Goal: Task Accomplishment & Management: Complete application form

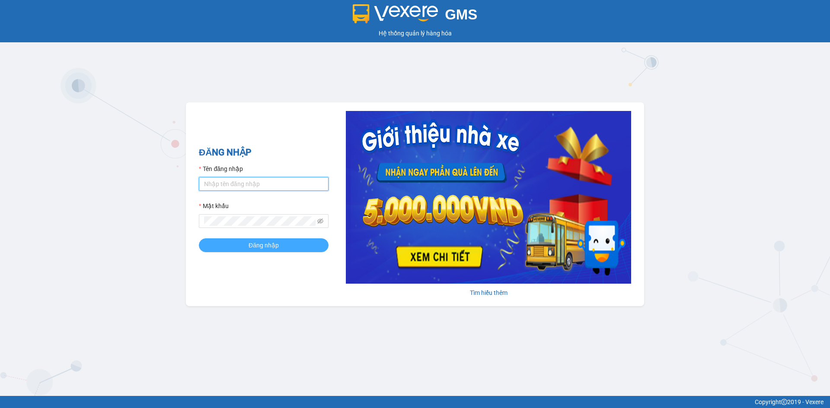
type input "thang.huynhgia"
click at [272, 246] on span "Đăng nhập" at bounding box center [264, 246] width 30 height 10
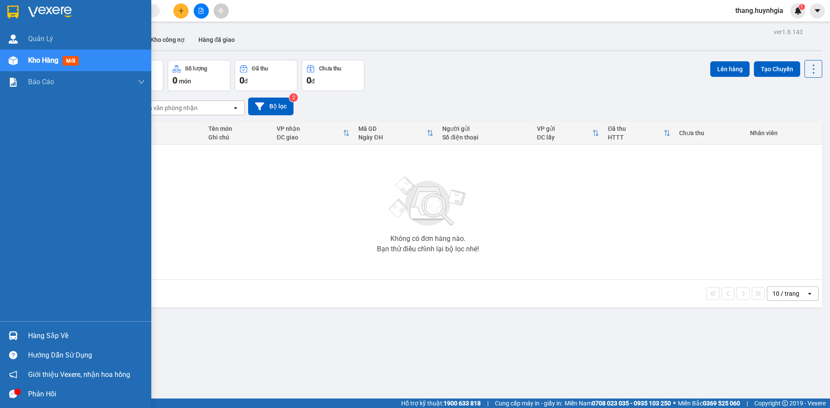
drag, startPoint x: 46, startPoint y: 335, endPoint x: 51, endPoint y: 335, distance: 4.8
click at [46, 335] on div "Hàng sắp về" at bounding box center [86, 336] width 117 height 13
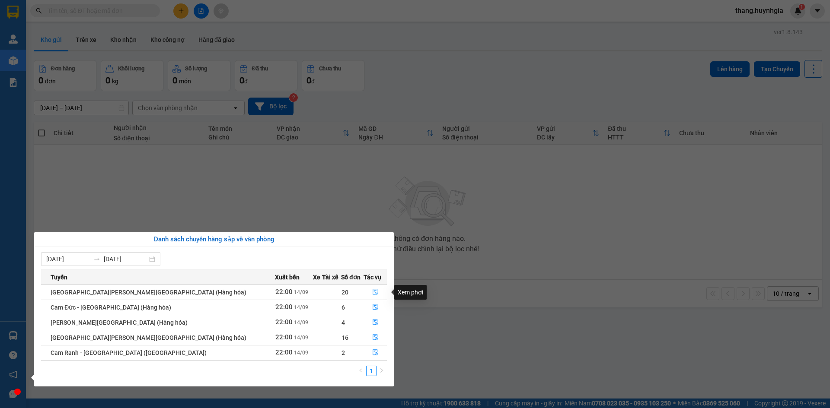
click at [372, 293] on icon "file-done" at bounding box center [375, 292] width 6 height 6
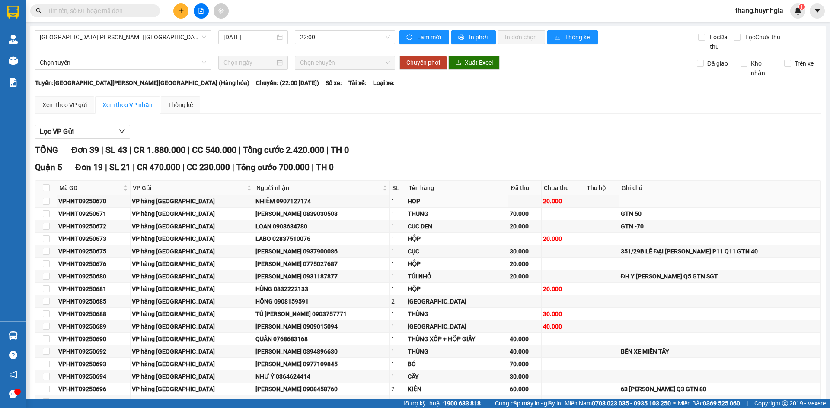
scroll to position [216, 0]
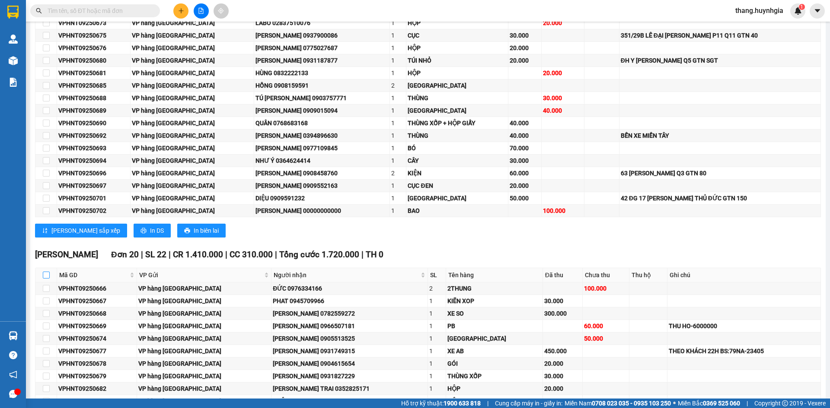
click at [46, 275] on input "checkbox" at bounding box center [46, 275] width 7 height 7
checkbox input "true"
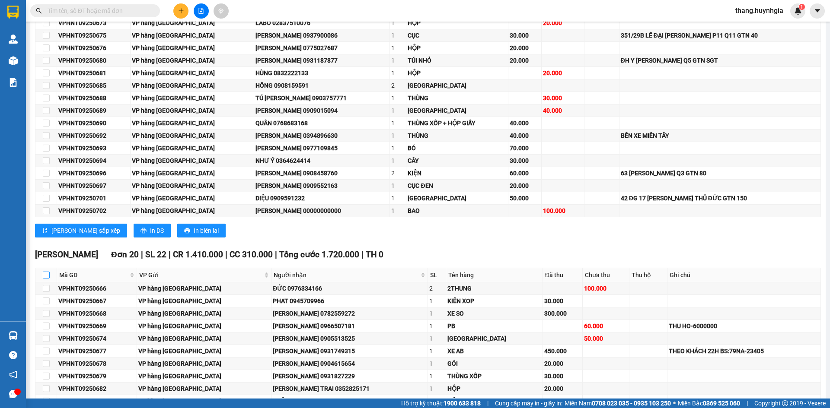
checkbox input "true"
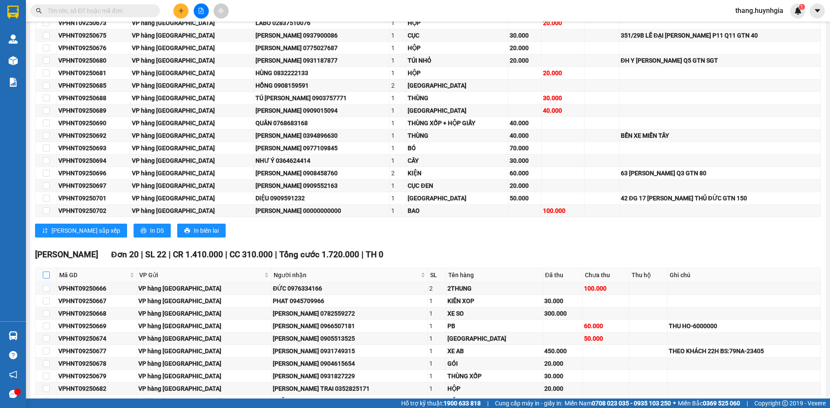
checkbox input "true"
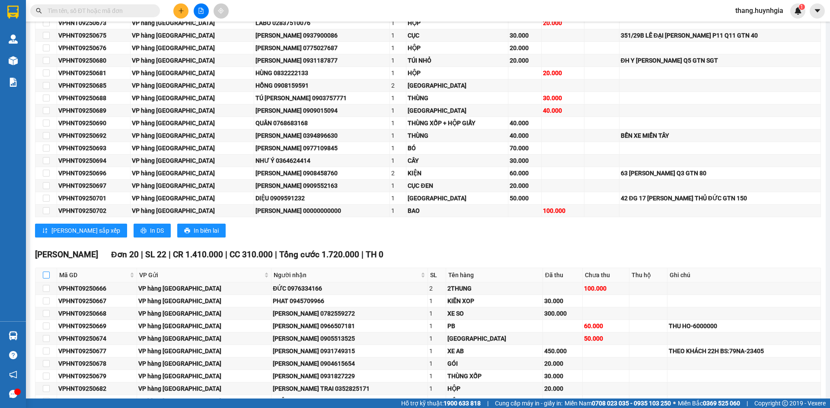
checkbox input "true"
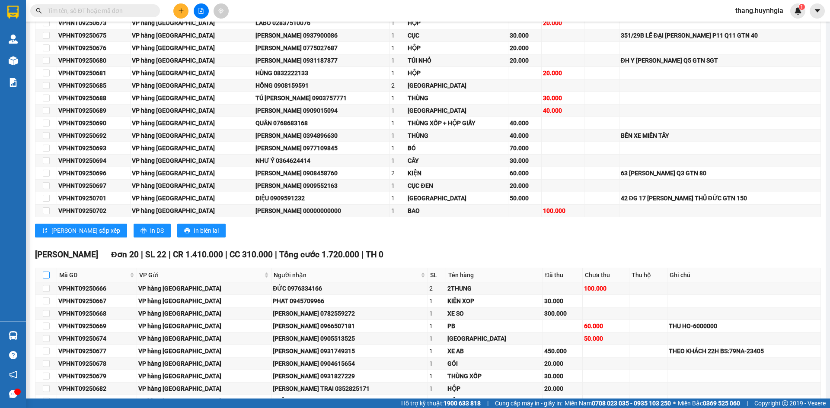
checkbox input "true"
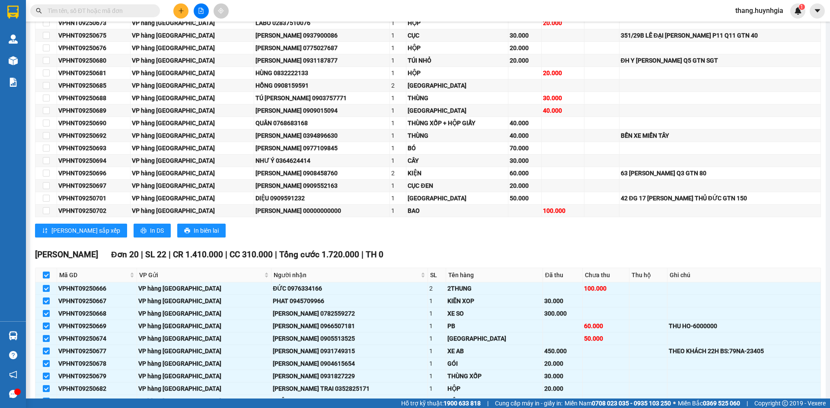
scroll to position [395, 0]
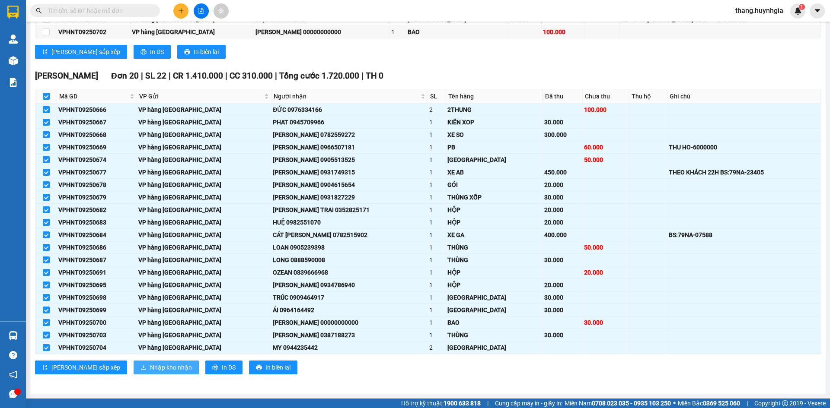
click at [150, 366] on span "Nhập kho nhận" at bounding box center [171, 368] width 42 height 10
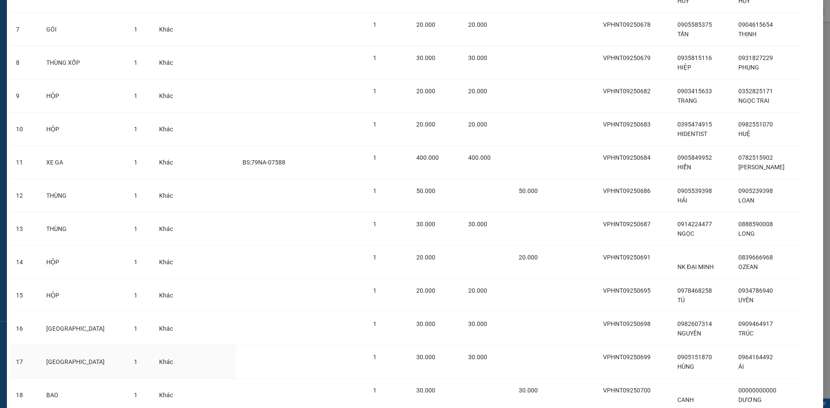
scroll to position [393, 0]
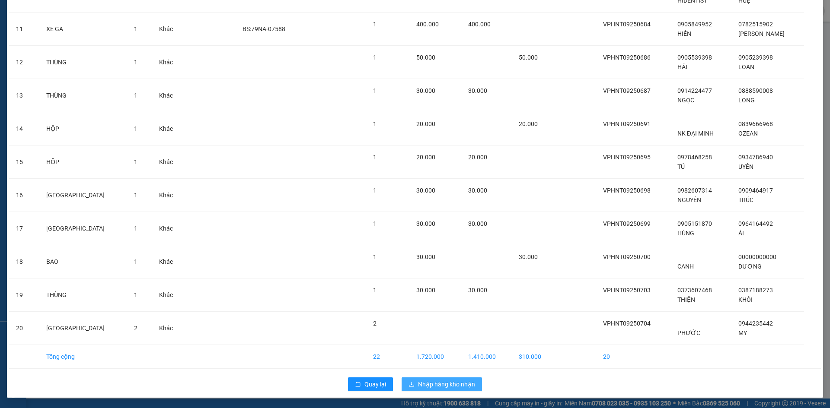
click at [450, 385] on span "Nhập hàng kho nhận" at bounding box center [446, 385] width 57 height 10
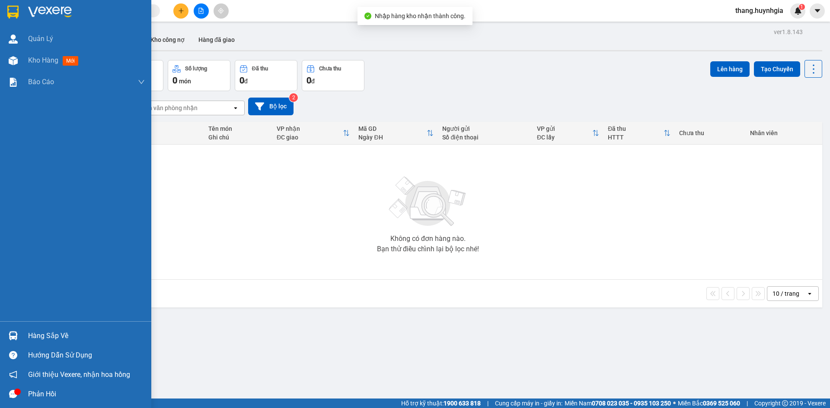
click at [50, 332] on div "Hàng sắp về" at bounding box center [86, 336] width 117 height 13
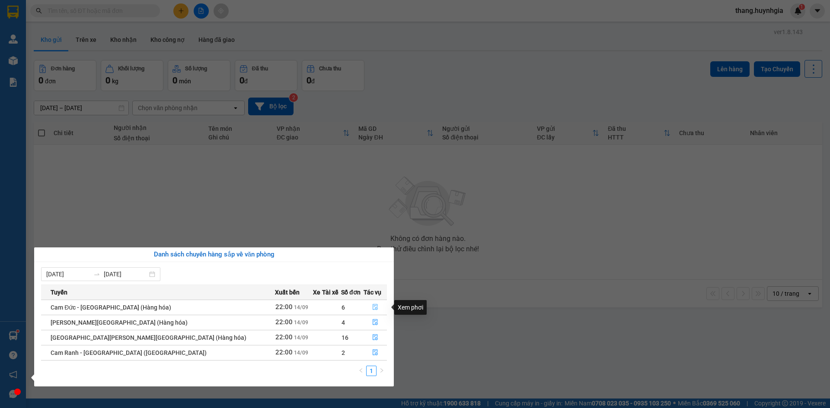
click at [372, 306] on icon "file-done" at bounding box center [375, 307] width 6 height 6
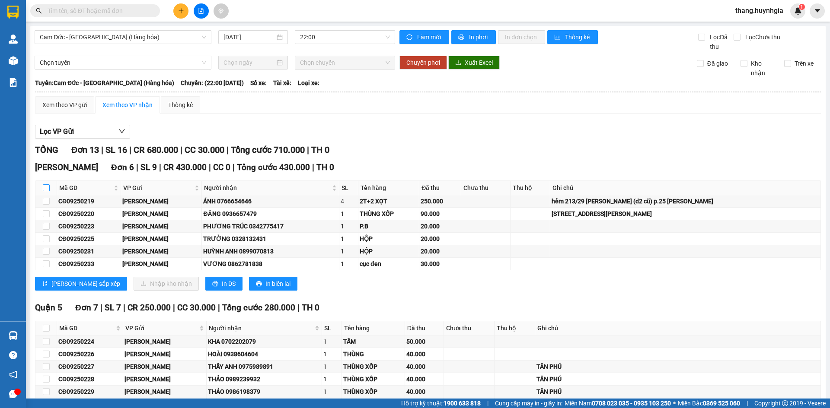
click at [45, 189] on input "checkbox" at bounding box center [46, 188] width 7 height 7
checkbox input "true"
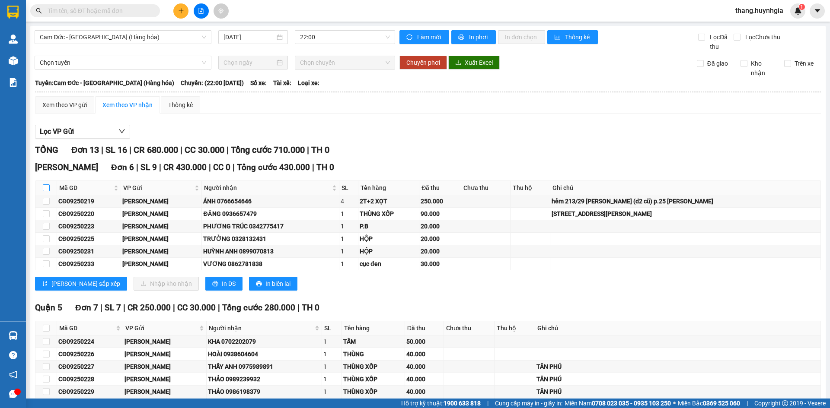
checkbox input "true"
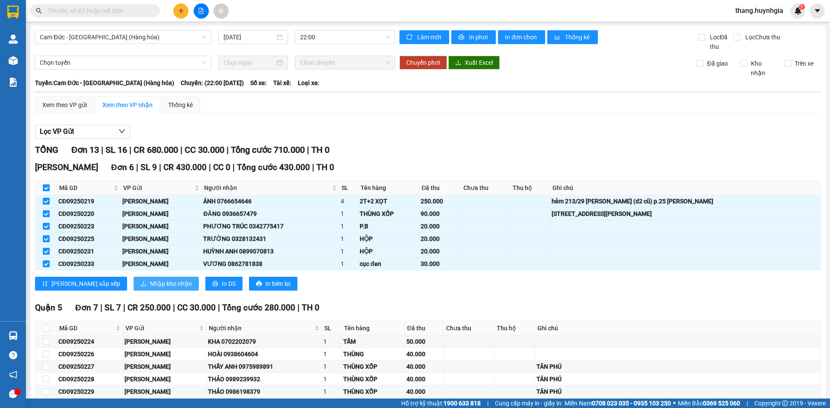
click at [150, 284] on span "Nhập kho nhận" at bounding box center [171, 284] width 42 height 10
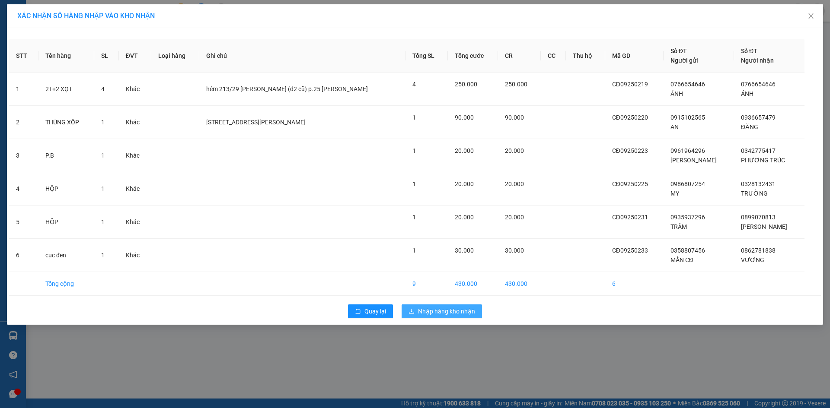
click at [455, 312] on span "Nhập hàng kho nhận" at bounding box center [446, 312] width 57 height 10
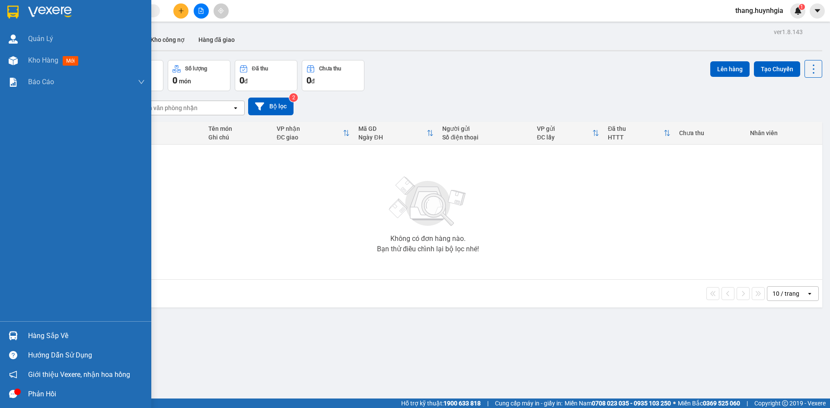
click at [41, 335] on div "Hàng sắp về" at bounding box center [86, 336] width 117 height 13
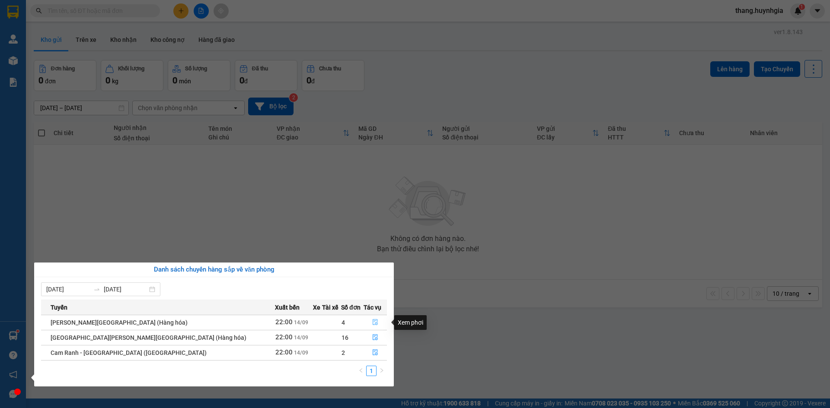
click at [372, 322] on icon "file-done" at bounding box center [375, 322] width 6 height 6
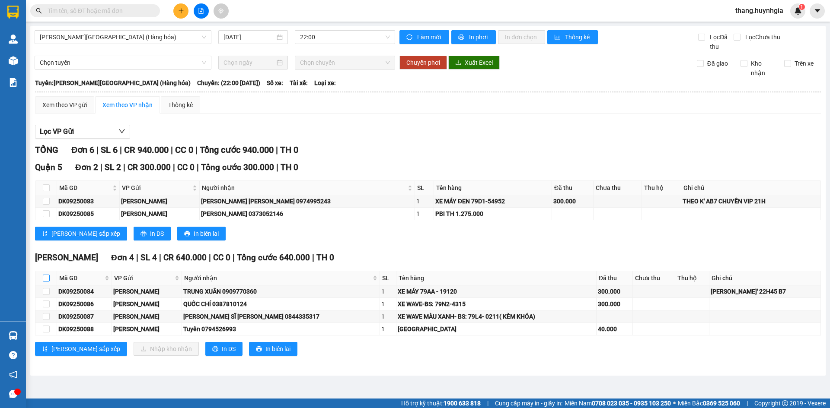
click at [45, 275] on input "checkbox" at bounding box center [46, 278] width 7 height 7
checkbox input "true"
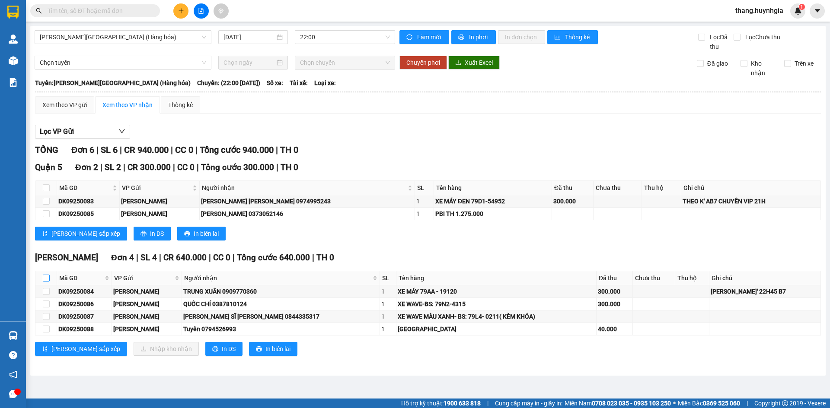
checkbox input "true"
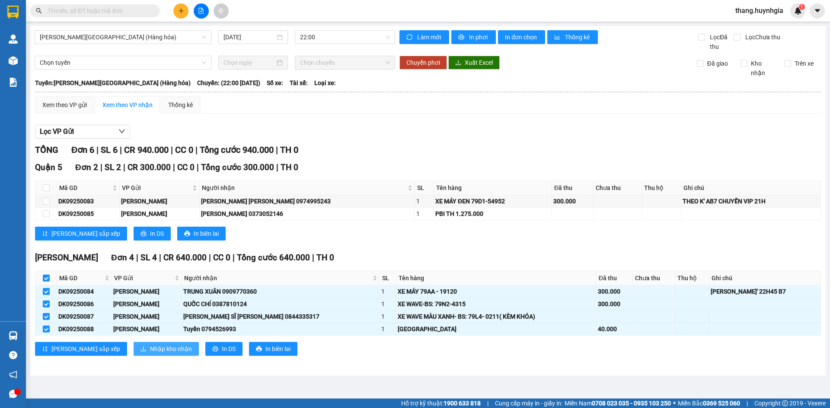
click at [150, 351] on span "Nhập kho nhận" at bounding box center [171, 349] width 42 height 10
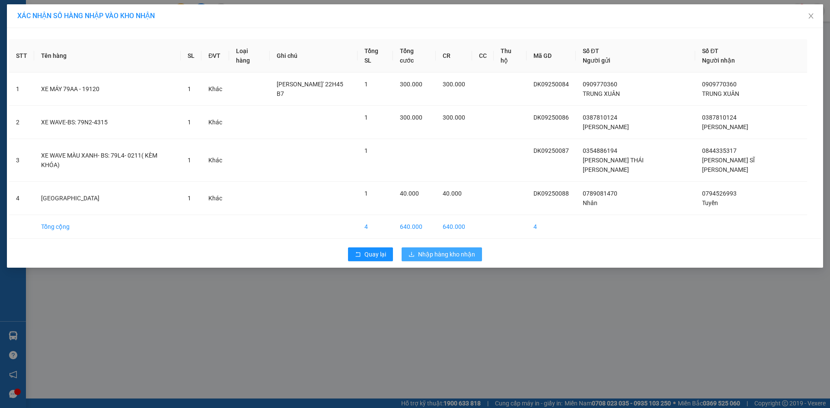
click at [451, 250] on span "Nhập hàng kho nhận" at bounding box center [446, 255] width 57 height 10
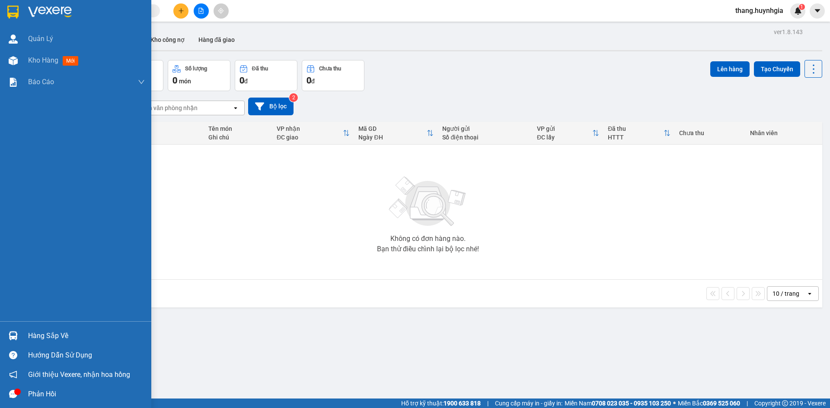
click at [22, 332] on div "Hàng sắp về" at bounding box center [75, 335] width 151 height 19
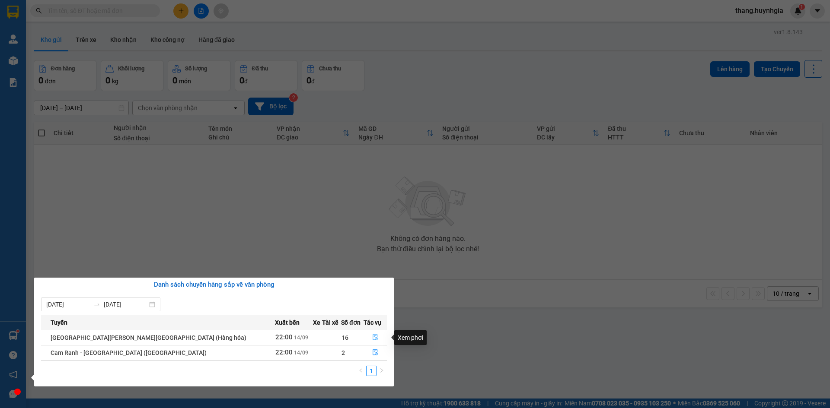
click at [372, 338] on icon "file-done" at bounding box center [375, 338] width 6 height 6
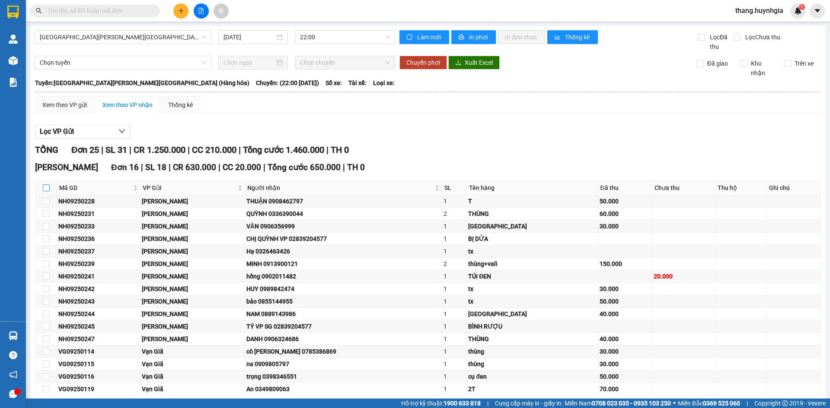
click at [46, 188] on input "checkbox" at bounding box center [46, 188] width 7 height 7
checkbox input "true"
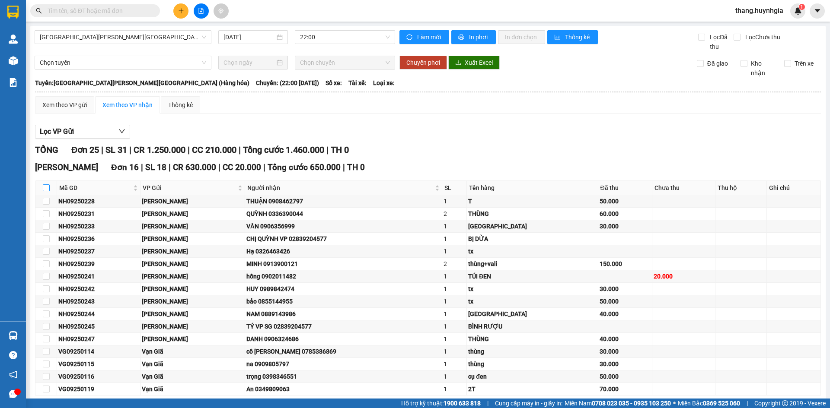
checkbox input "true"
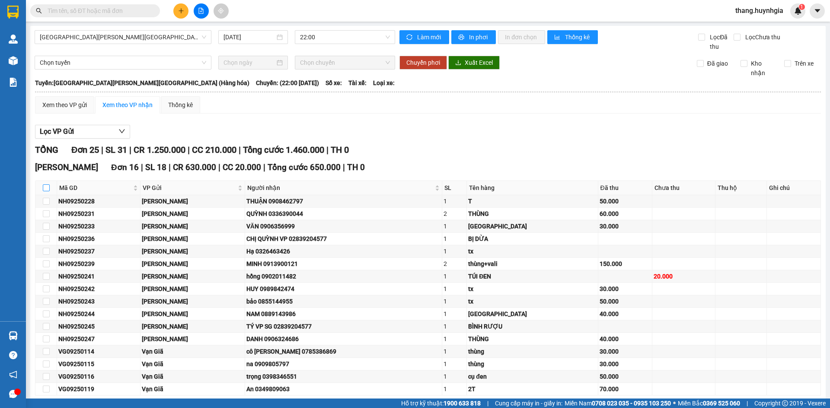
checkbox input "true"
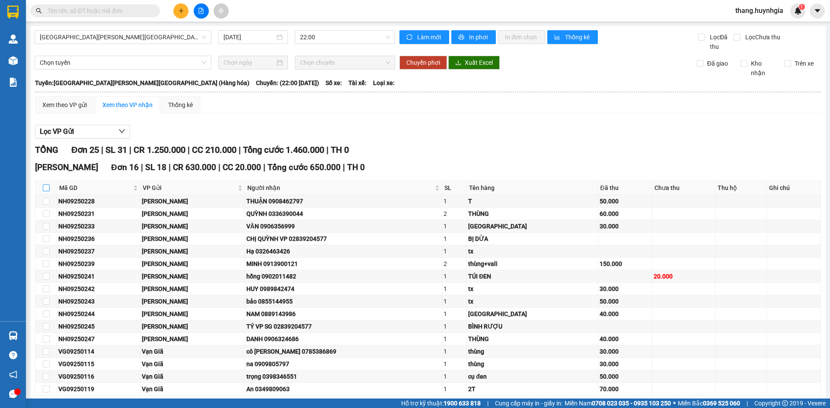
checkbox input "true"
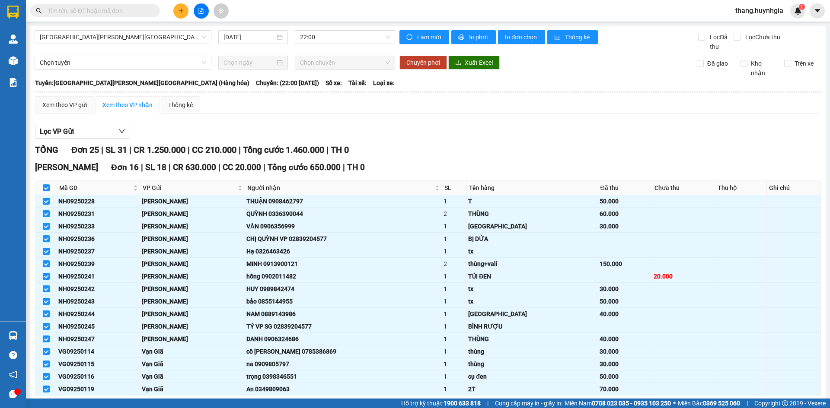
scroll to position [173, 0]
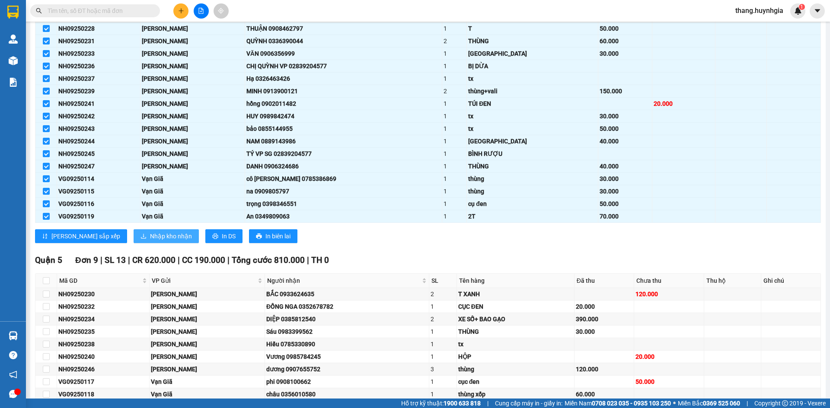
click at [150, 238] on span "Nhập kho nhận" at bounding box center [171, 237] width 42 height 10
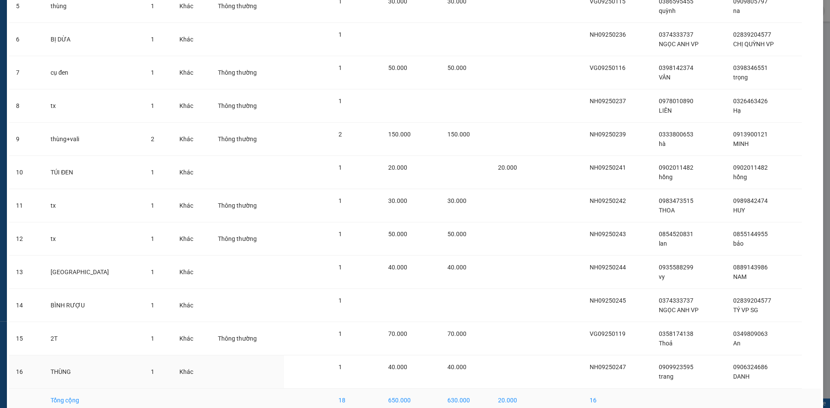
scroll to position [260, 0]
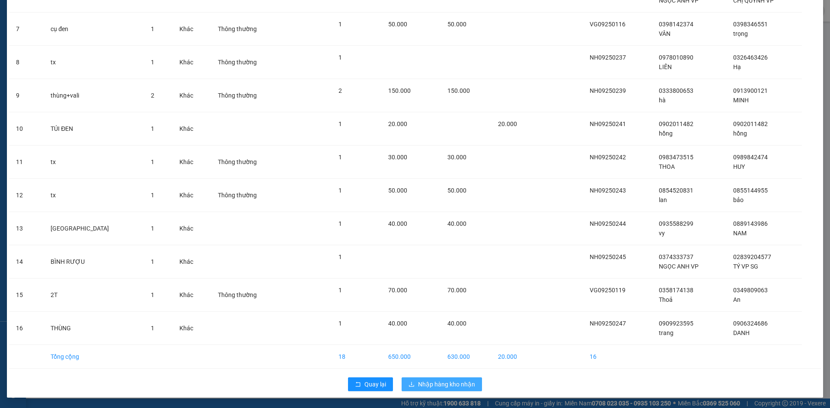
click at [441, 381] on span "Nhập hàng kho nhận" at bounding box center [446, 385] width 57 height 10
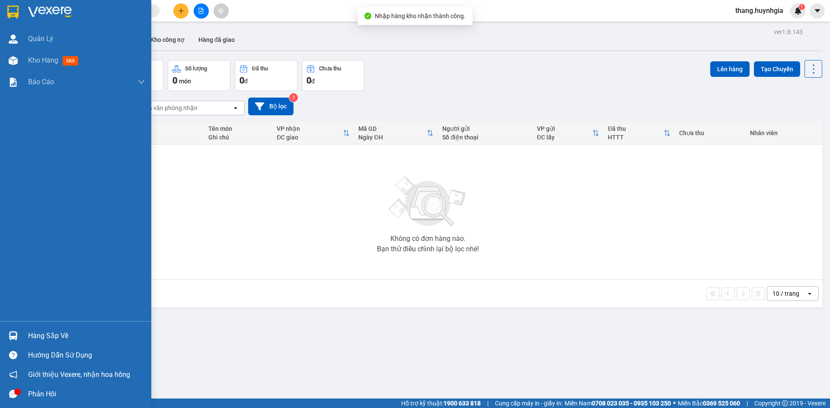
click at [15, 342] on div at bounding box center [13, 335] width 15 height 15
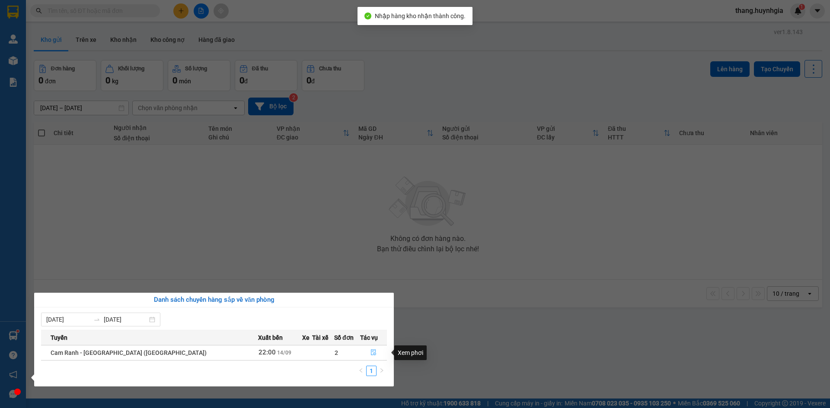
click at [370, 355] on icon "file-done" at bounding box center [373, 353] width 6 height 6
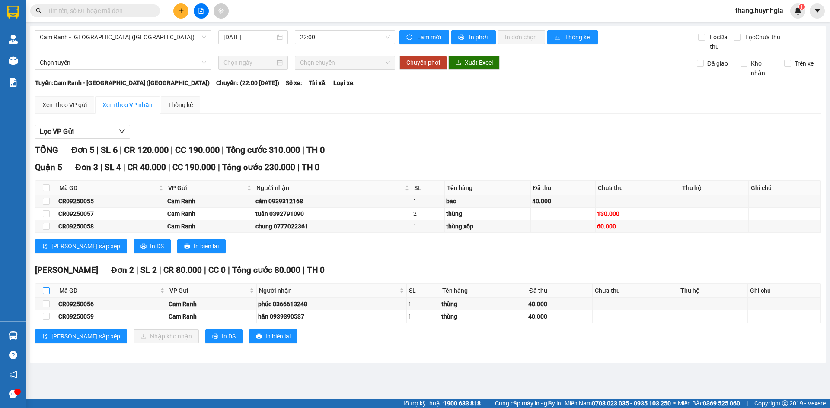
click at [47, 288] on input "checkbox" at bounding box center [46, 290] width 7 height 7
checkbox input "true"
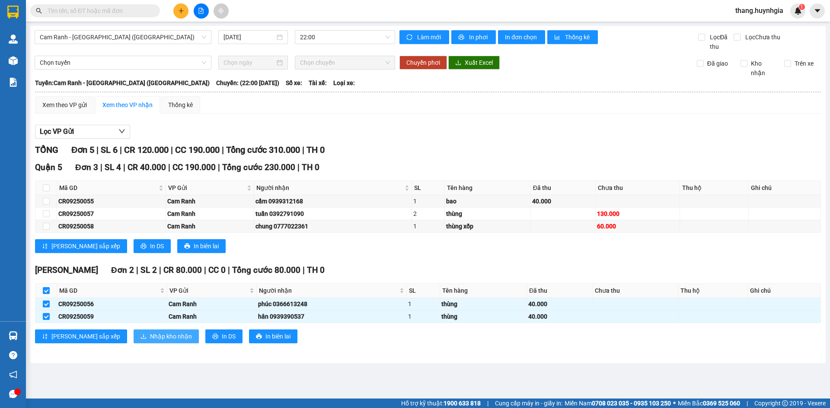
click at [150, 341] on span "Nhập kho nhận" at bounding box center [171, 337] width 42 height 10
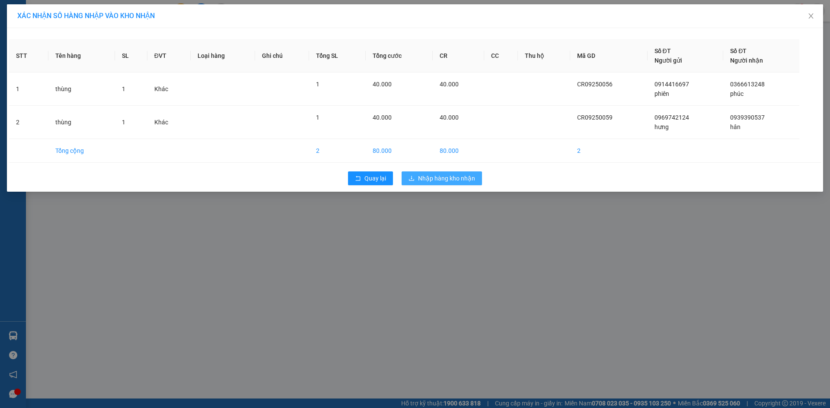
click at [434, 177] on span "Nhập hàng kho nhận" at bounding box center [446, 179] width 57 height 10
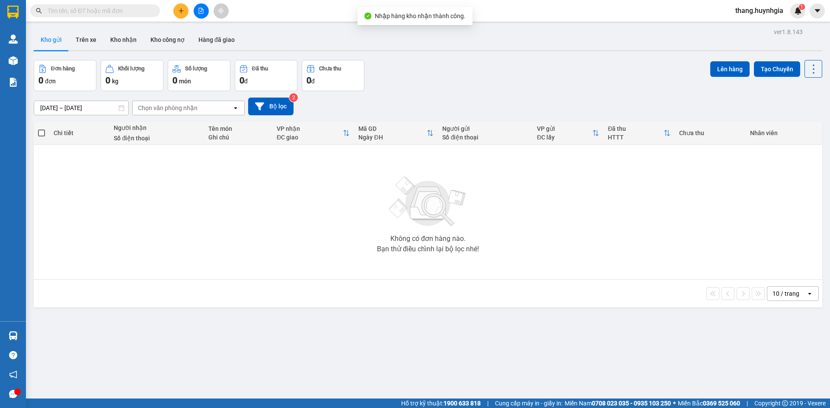
click at [140, 11] on input "text" at bounding box center [99, 11] width 102 height 10
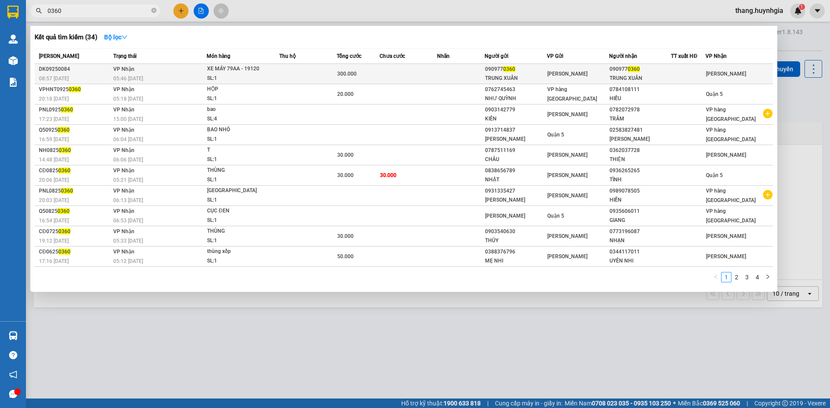
type input "0360"
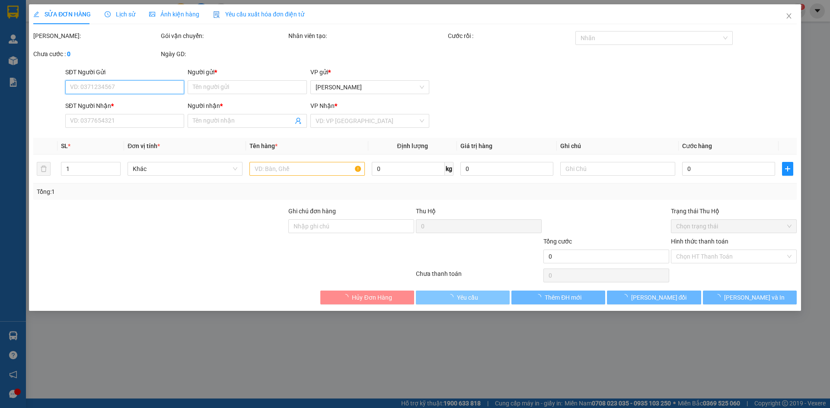
type input "0909770360"
type input "TRUNG XUÂN"
type input "0909770360"
type input "TRUNG XUÂN"
type input "[PERSON_NAME]' 22H45 B7"
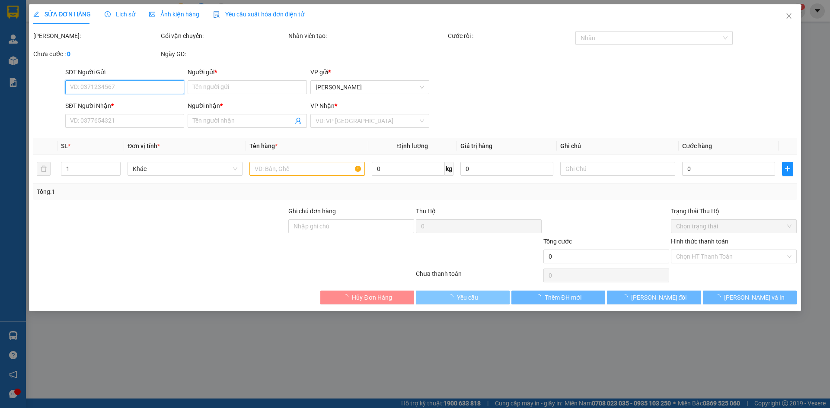
type input "300.000"
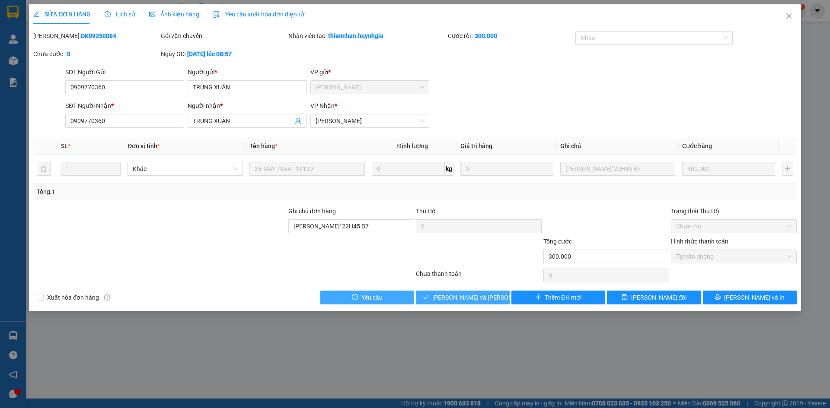
click at [464, 297] on span "[PERSON_NAME] và [PERSON_NAME] hàng" at bounding box center [490, 298] width 117 height 10
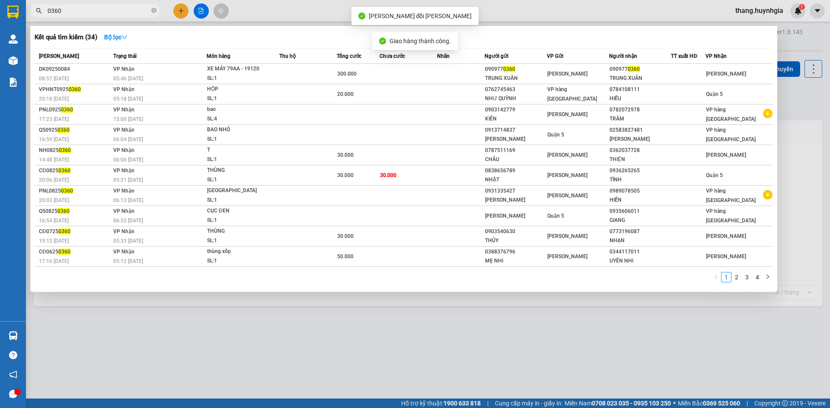
drag, startPoint x: 78, startPoint y: 7, endPoint x: 44, endPoint y: 15, distance: 35.0
click at [44, 15] on span "0360" at bounding box center [95, 10] width 130 height 13
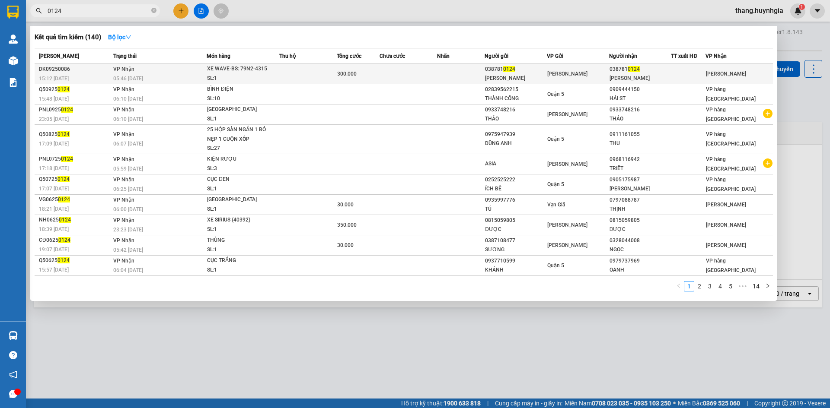
type input "0124"
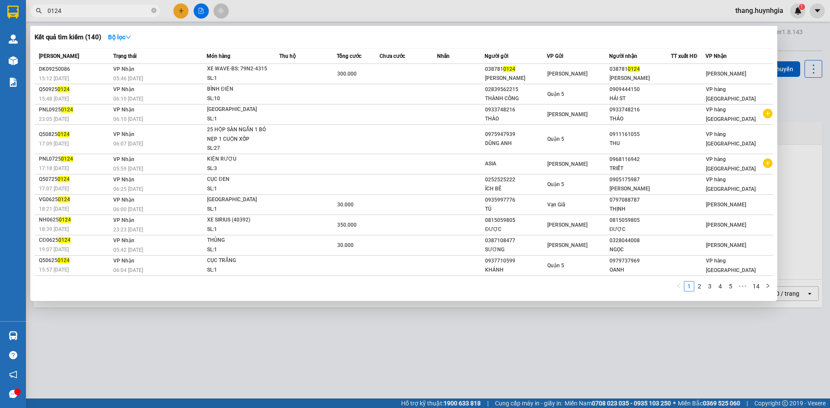
click at [581, 73] on div "[PERSON_NAME]" at bounding box center [577, 74] width 61 height 10
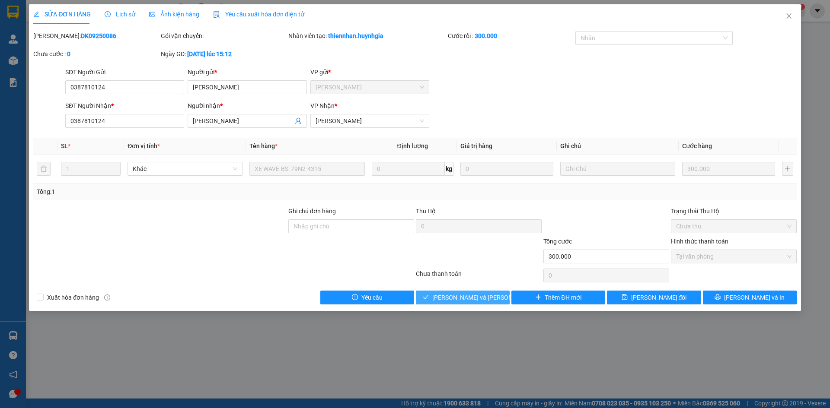
click at [471, 296] on span "[PERSON_NAME] và [PERSON_NAME] hàng" at bounding box center [490, 298] width 117 height 10
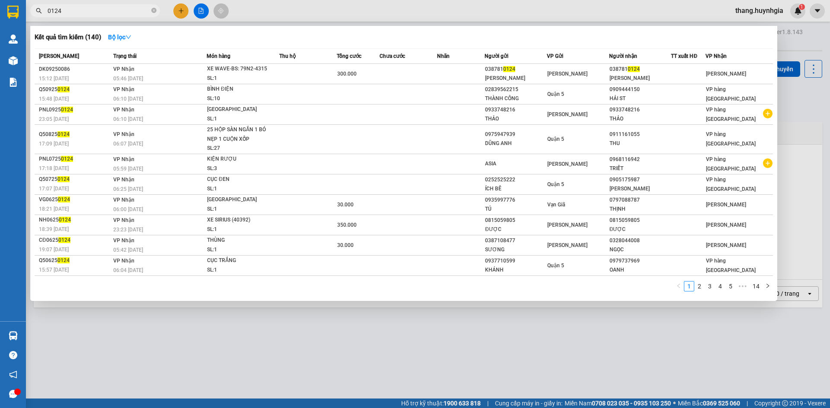
drag, startPoint x: 62, startPoint y: 13, endPoint x: 38, endPoint y: 15, distance: 24.2
click at [38, 15] on span "0124" at bounding box center [95, 10] width 130 height 13
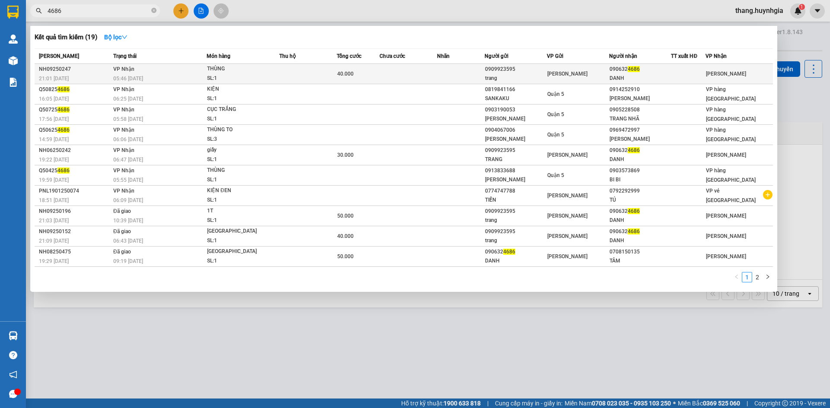
type input "4686"
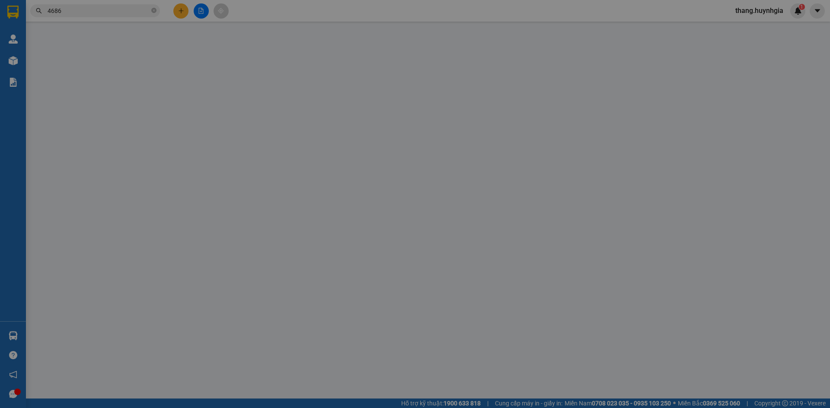
type input "0909923595"
type input "trang"
type input "0906324686"
type input "DANH"
type input "40.000"
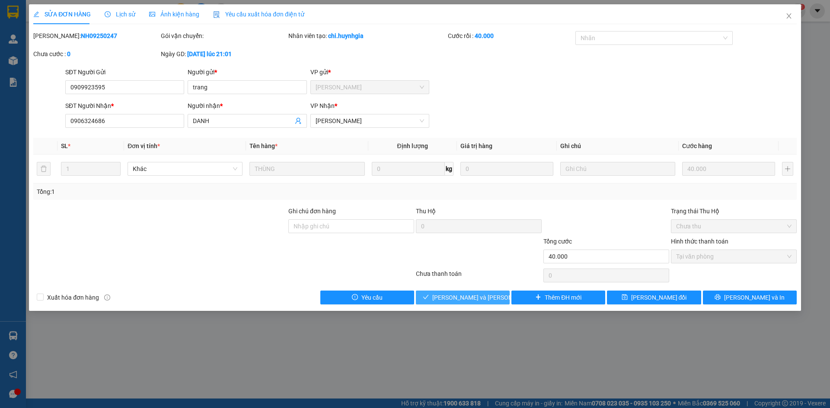
click at [475, 297] on span "[PERSON_NAME] và [PERSON_NAME] hàng" at bounding box center [490, 298] width 117 height 10
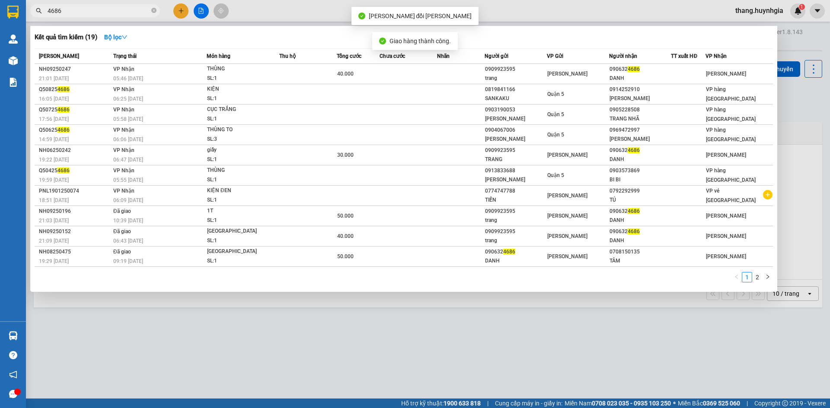
drag, startPoint x: 79, startPoint y: 14, endPoint x: 46, endPoint y: 14, distance: 32.9
click at [46, 14] on span "4686" at bounding box center [95, 10] width 130 height 13
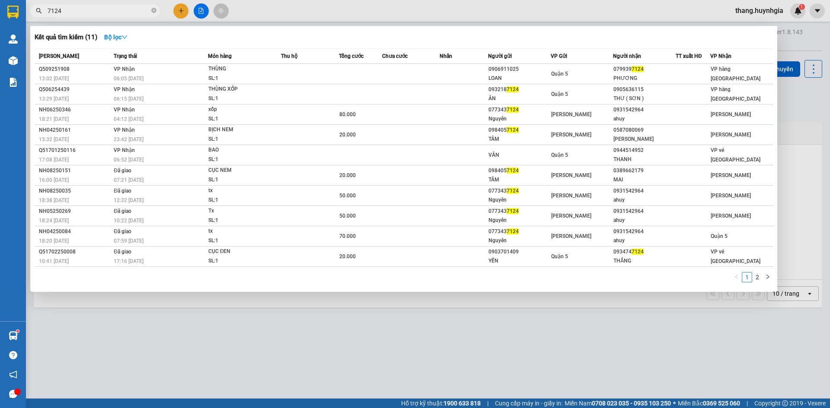
click at [483, 373] on div at bounding box center [415, 204] width 830 height 408
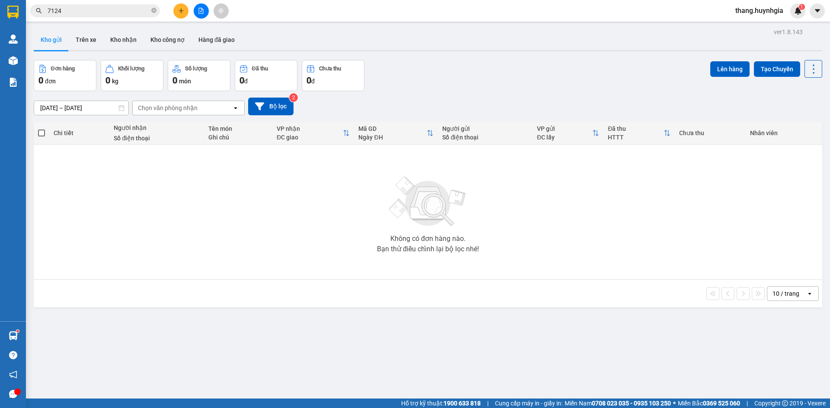
click at [134, 14] on input "7124" at bounding box center [99, 11] width 102 height 10
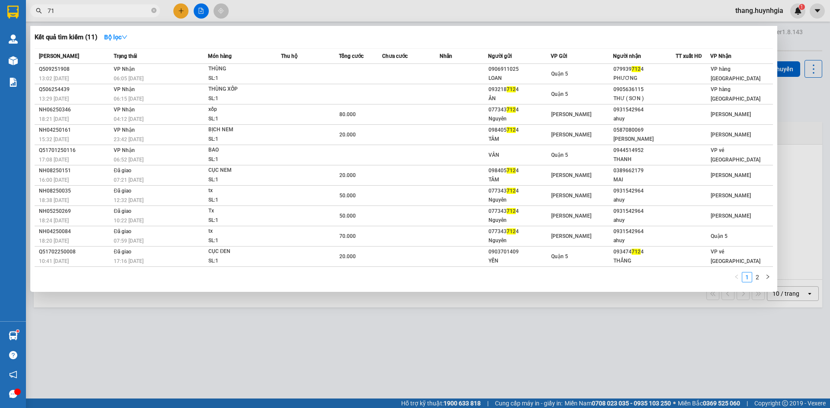
type input "7"
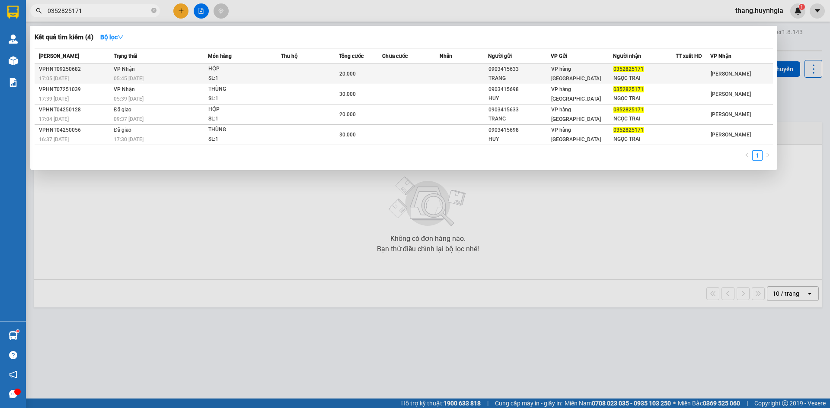
type input "0352825171"
click at [387, 74] on td at bounding box center [411, 74] width 58 height 20
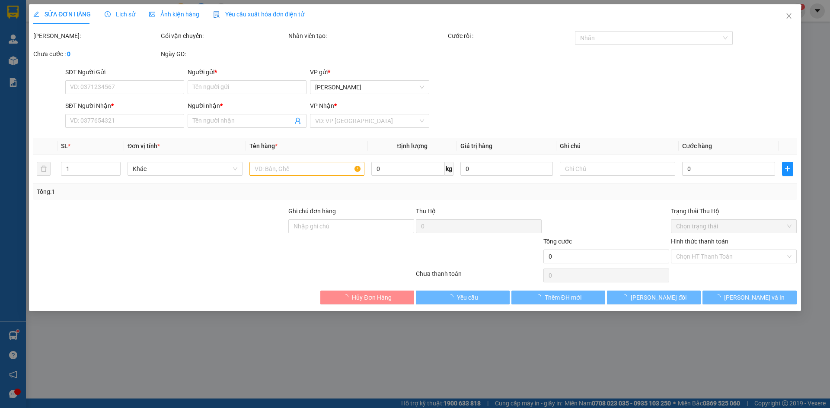
type input "0903415633"
type input "TRANG"
type input "0352825171"
type input "NGỌC TRAI"
type input "20.000"
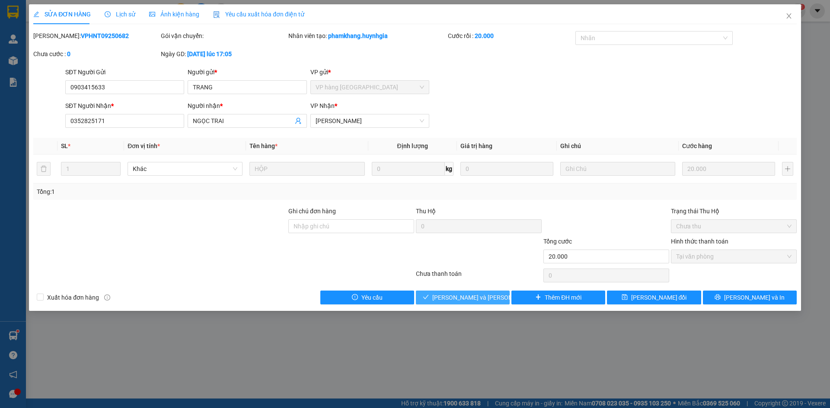
click at [467, 295] on span "[PERSON_NAME] và [PERSON_NAME] hàng" at bounding box center [490, 298] width 117 height 10
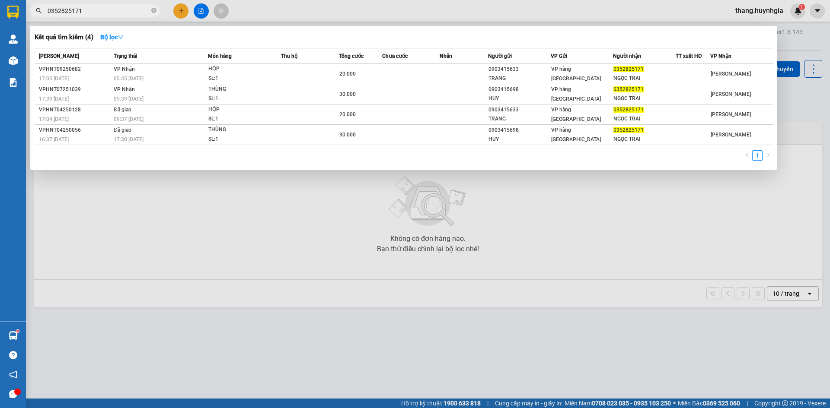
click at [99, 12] on input "0352825171" at bounding box center [99, 11] width 102 height 10
type input "0"
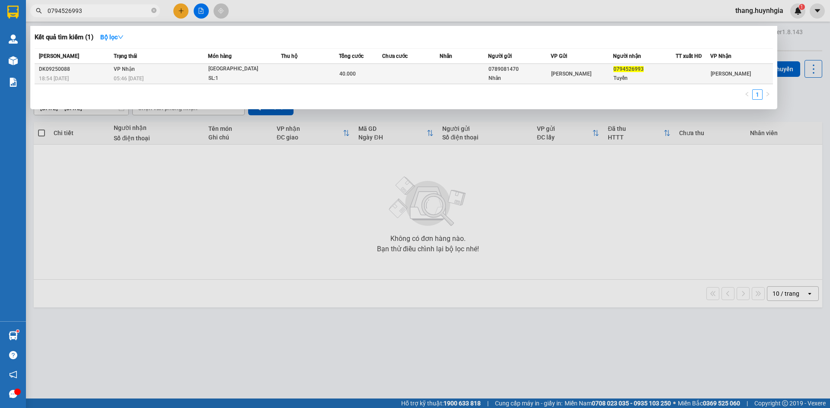
type input "0794526993"
click at [323, 69] on td at bounding box center [310, 74] width 58 height 20
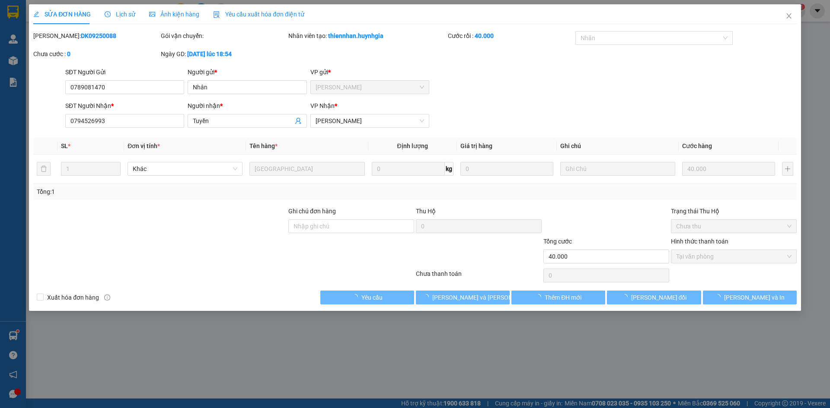
type input "0789081470"
type input "Nhân"
type input "0794526993"
type input "Tuyền"
type input "40.000"
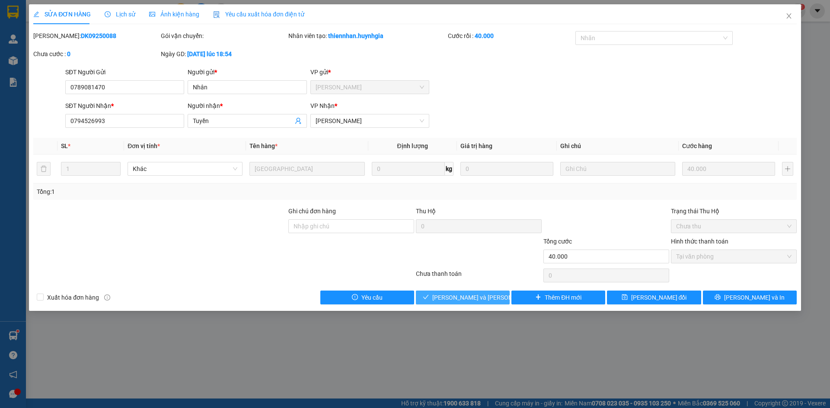
click at [447, 299] on span "[PERSON_NAME] và [PERSON_NAME] hàng" at bounding box center [490, 298] width 117 height 10
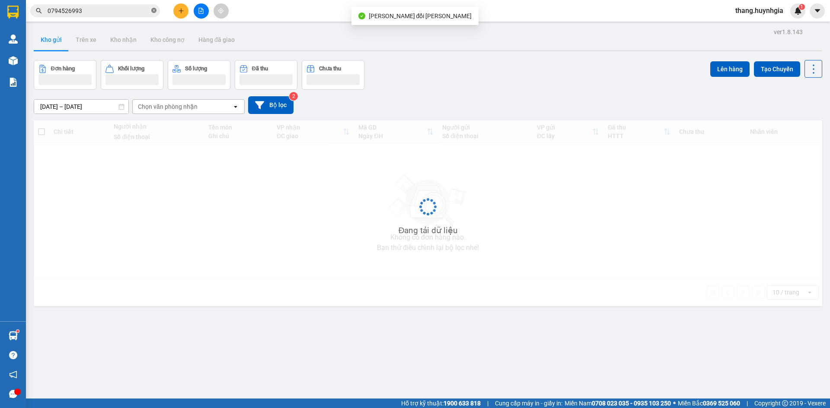
click at [152, 10] on icon "close-circle" at bounding box center [153, 10] width 5 height 5
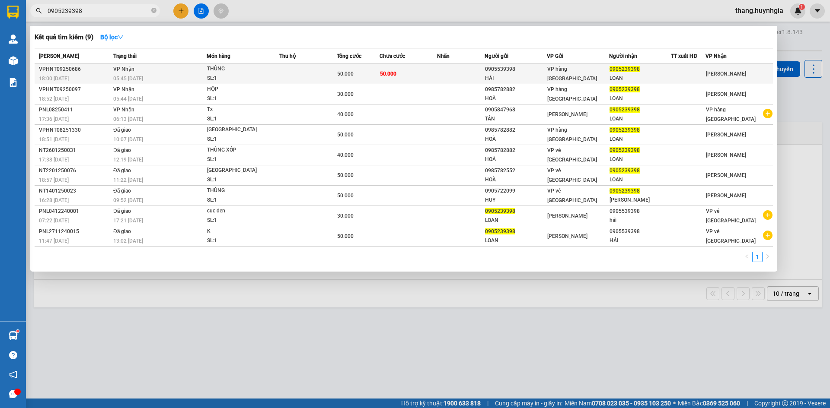
type input "0905239398"
click at [235, 79] on div "SL: 1" at bounding box center [239, 79] width 65 height 10
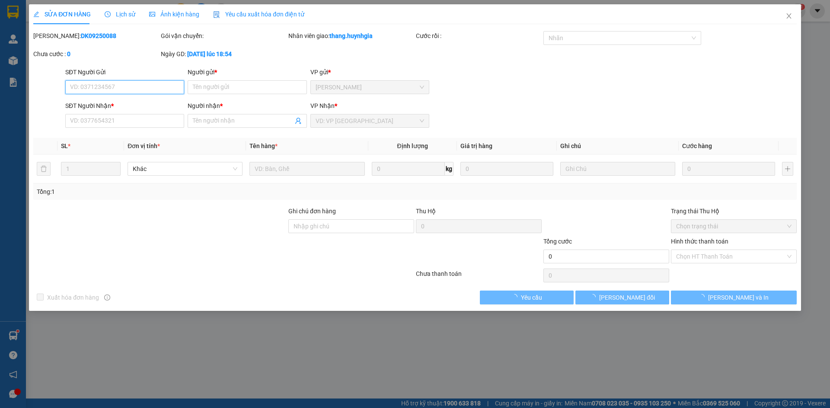
type input "0905539398"
type input "HẢI"
type input "0905239398"
type input "LOAN"
type input "50.000"
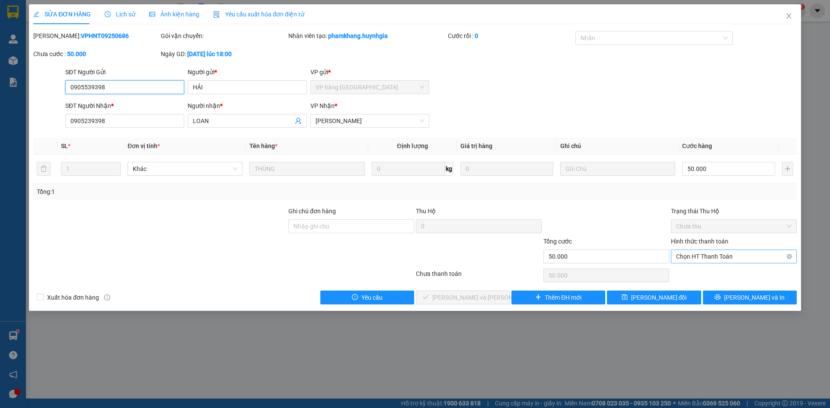
click at [713, 253] on span "Chọn HT Thanh Toán" at bounding box center [733, 256] width 115 height 13
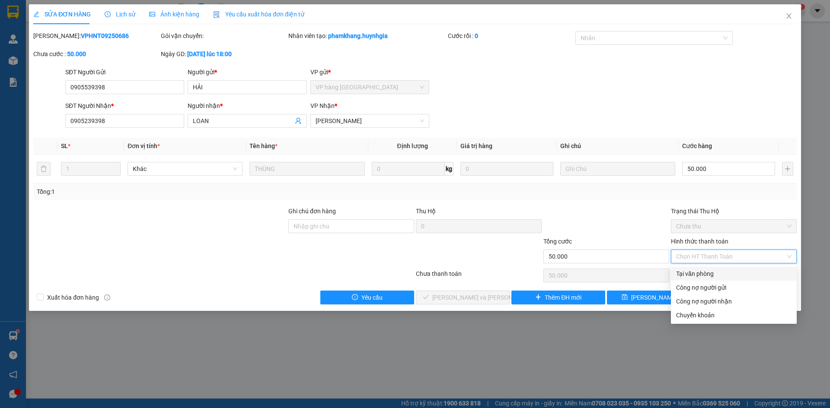
drag, startPoint x: 707, startPoint y: 273, endPoint x: 411, endPoint y: 236, distance: 298.3
click at [707, 272] on div "Tại văn phòng" at bounding box center [733, 274] width 115 height 10
type input "0"
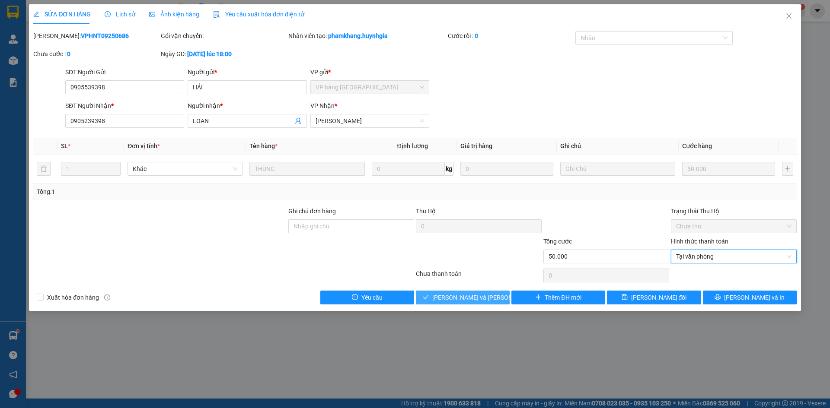
drag, startPoint x: 437, startPoint y: 297, endPoint x: 335, endPoint y: 156, distance: 173.9
click at [429, 297] on icon "check" at bounding box center [426, 297] width 6 height 6
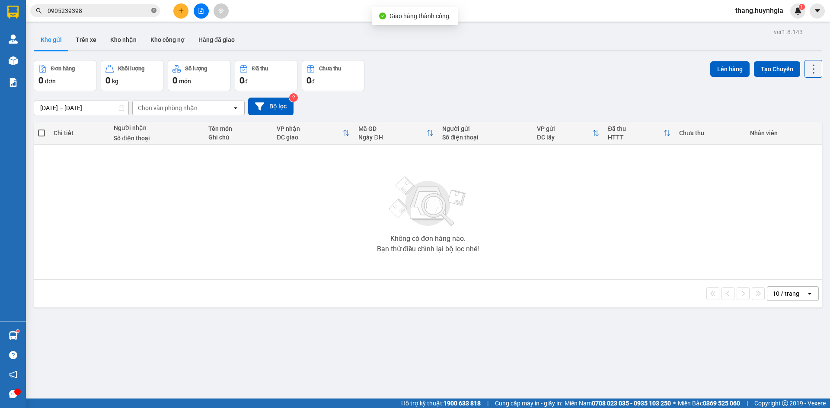
click at [153, 10] on icon "close-circle" at bounding box center [153, 10] width 5 height 5
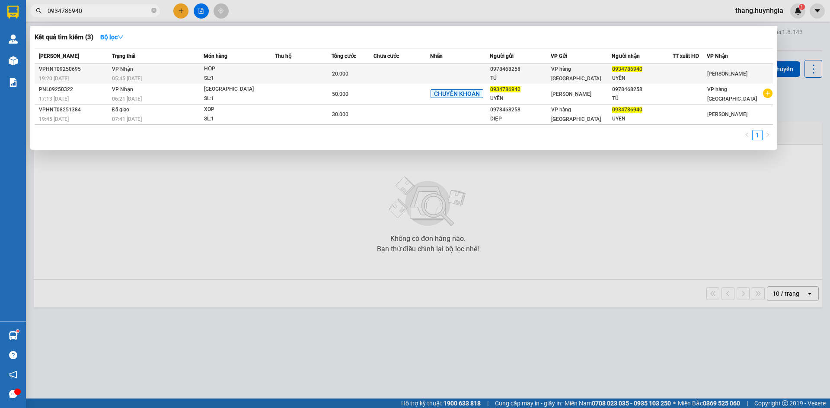
type input "0934786940"
click at [396, 73] on td at bounding box center [401, 74] width 56 height 20
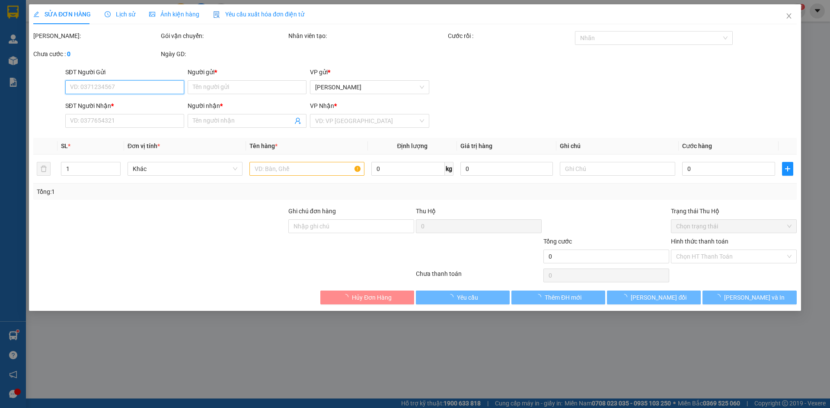
type input "0978468258"
type input "TÚ"
type input "0934786940"
type input "UYÊN"
type input "20.000"
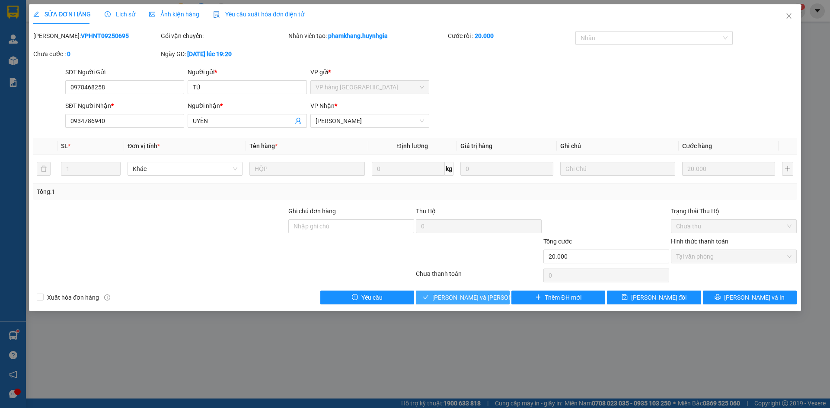
drag, startPoint x: 461, startPoint y: 297, endPoint x: 392, endPoint y: 268, distance: 74.7
click at [460, 296] on span "[PERSON_NAME] và [PERSON_NAME] hàng" at bounding box center [490, 298] width 117 height 10
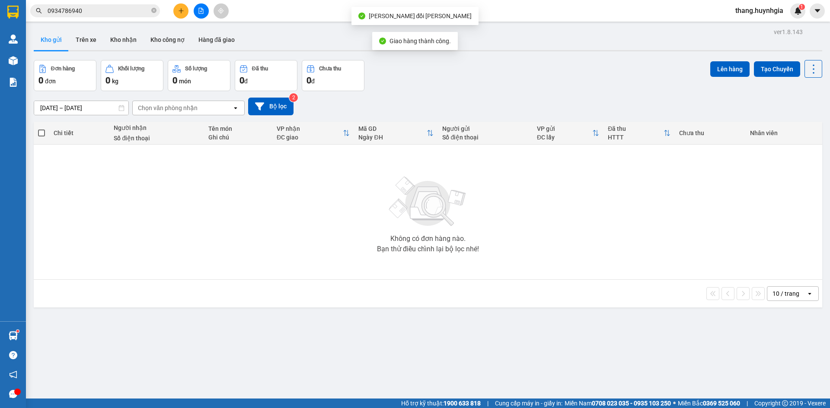
click at [94, 13] on input "0934786940" at bounding box center [99, 11] width 102 height 10
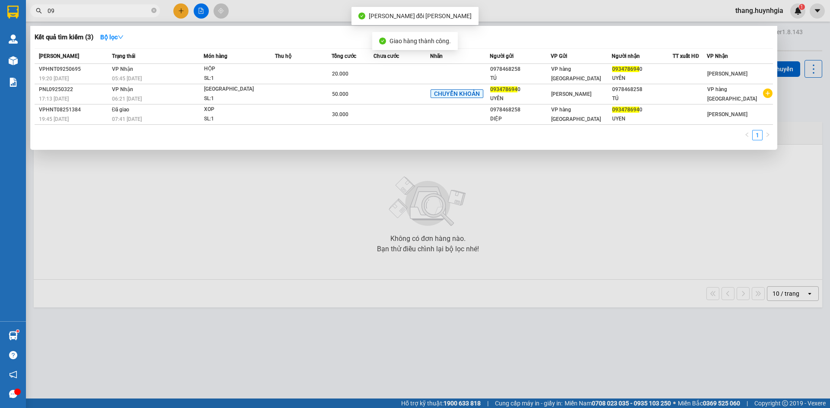
type input "0"
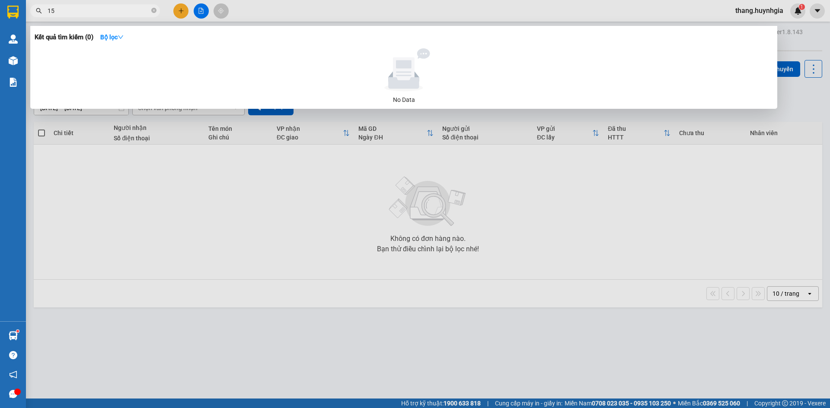
type input "1"
type input "0"
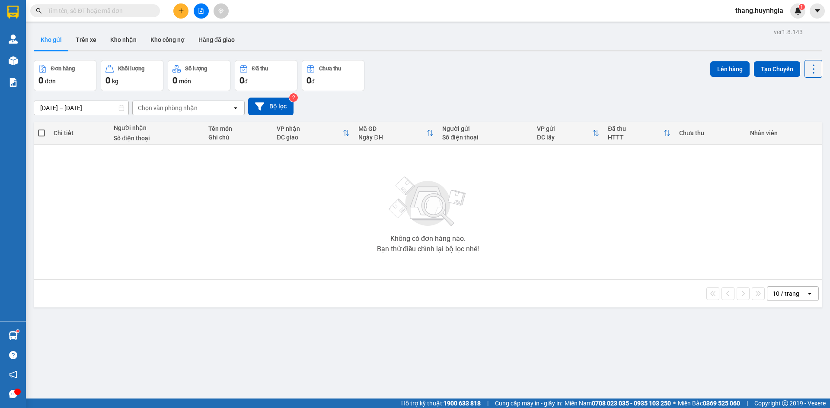
click at [602, 99] on div "[DATE] – [DATE] Press the down arrow key to interact with the calendar and sele…" at bounding box center [428, 107] width 788 height 18
click at [121, 9] on input "text" at bounding box center [99, 11] width 102 height 10
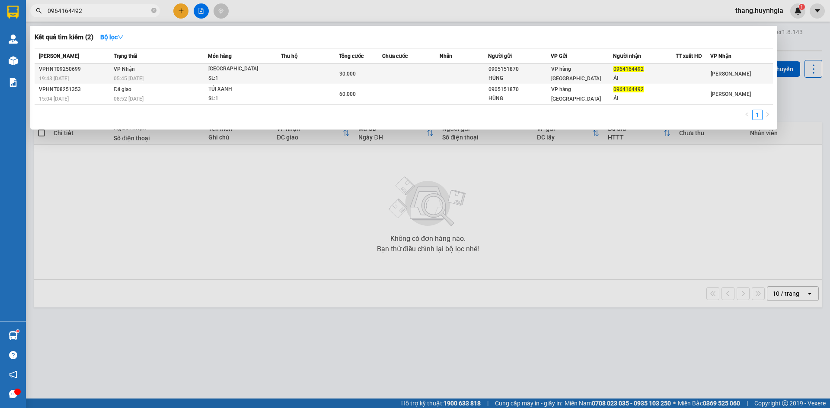
type input "0964164492"
click at [228, 78] on div "SL: 1" at bounding box center [240, 79] width 65 height 10
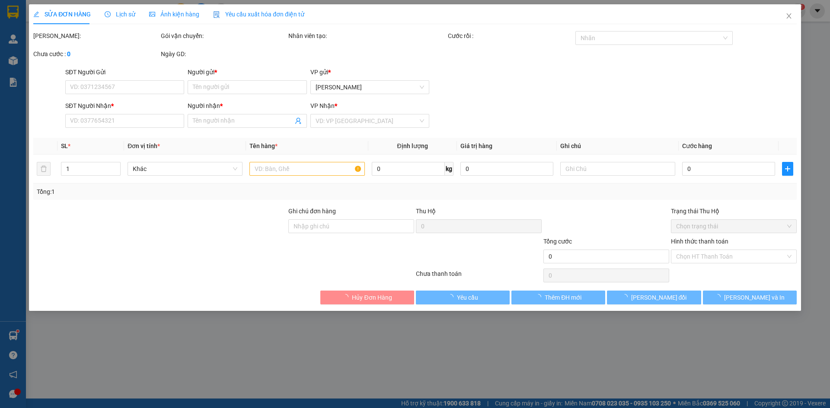
type input "0905151870"
type input "HÙNG"
type input "0964164492"
type input "ÁI"
type input "30.000"
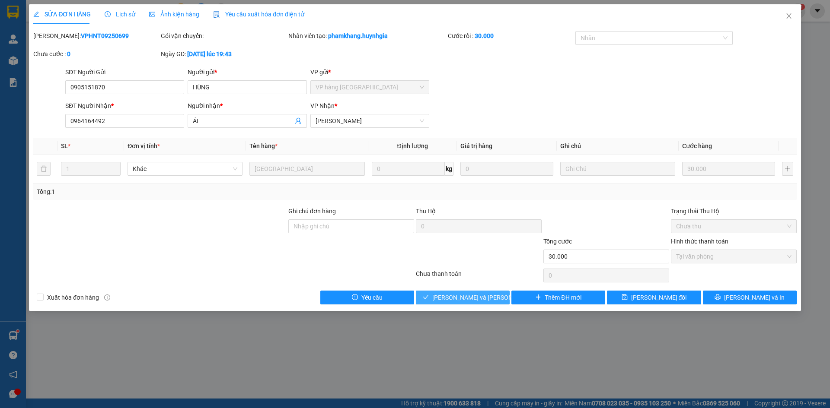
click at [487, 300] on span "[PERSON_NAME] và [PERSON_NAME] hàng" at bounding box center [490, 298] width 117 height 10
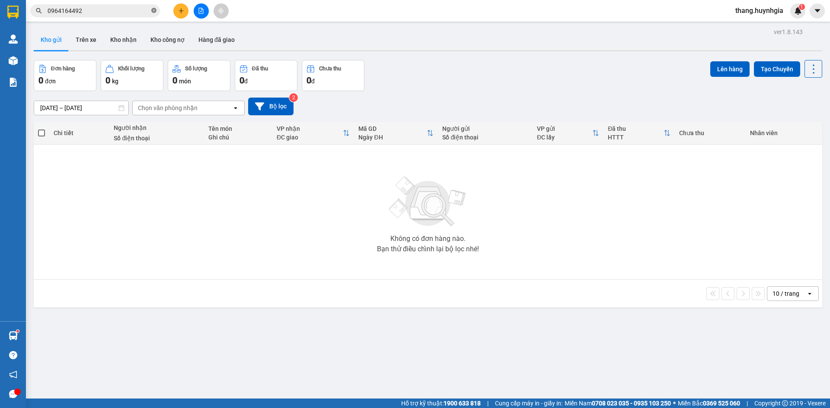
click at [153, 13] on icon "close-circle" at bounding box center [153, 10] width 5 height 5
